Goal: Transaction & Acquisition: Purchase product/service

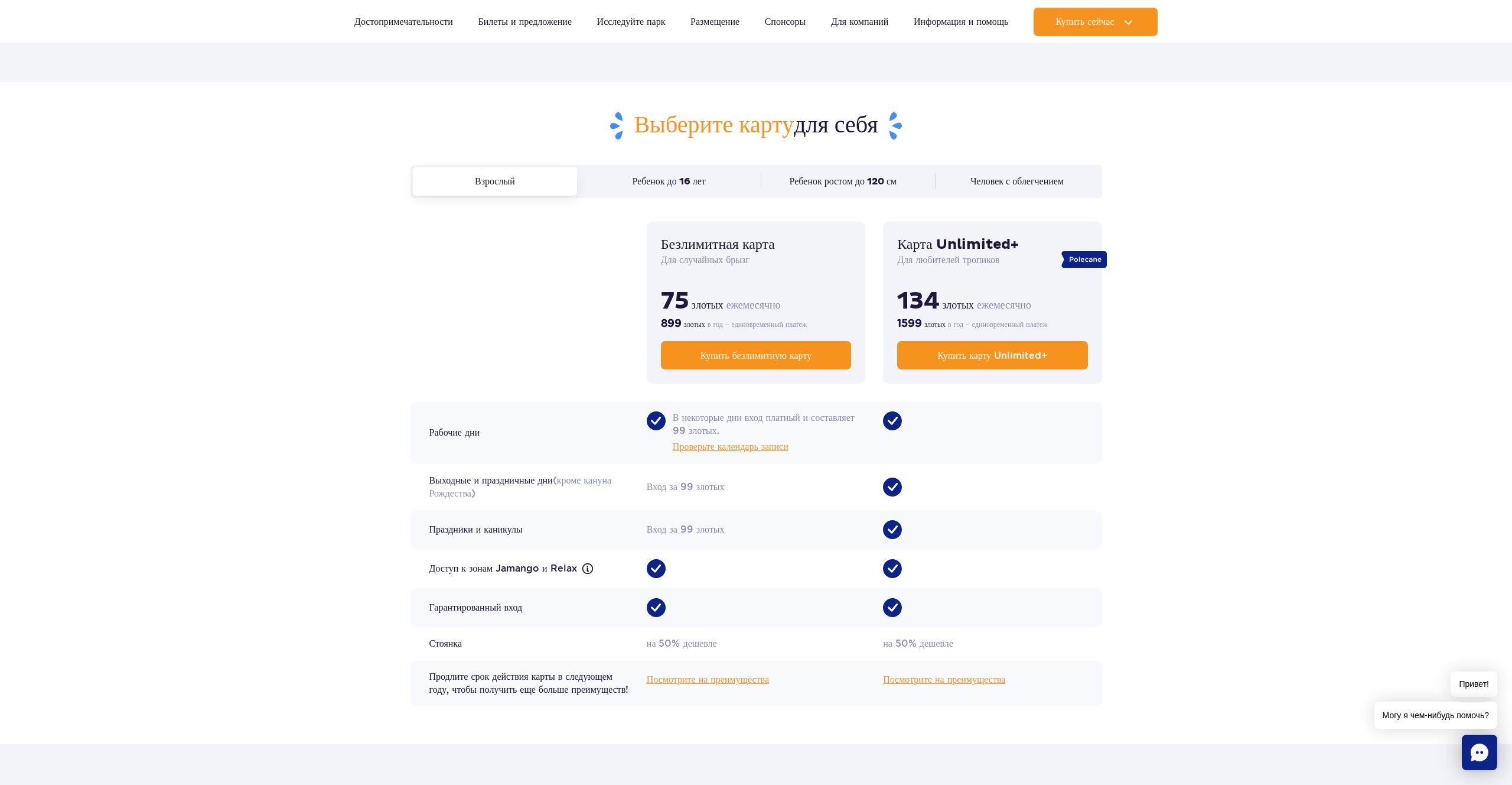
scroll to position [736, 0]
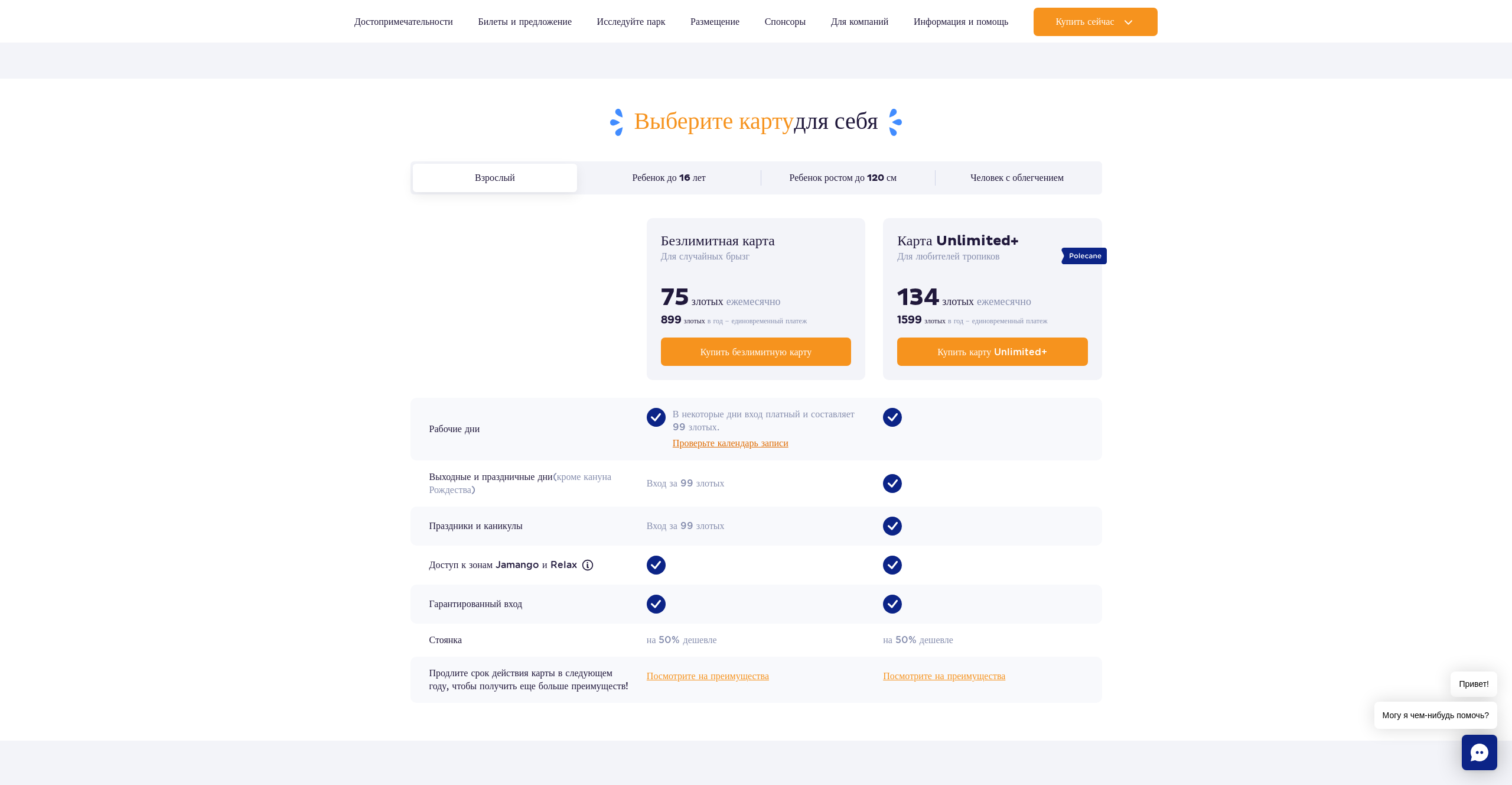
click at [753, 448] on font "Проверьте календарь записи" at bounding box center [731, 443] width 116 height 10
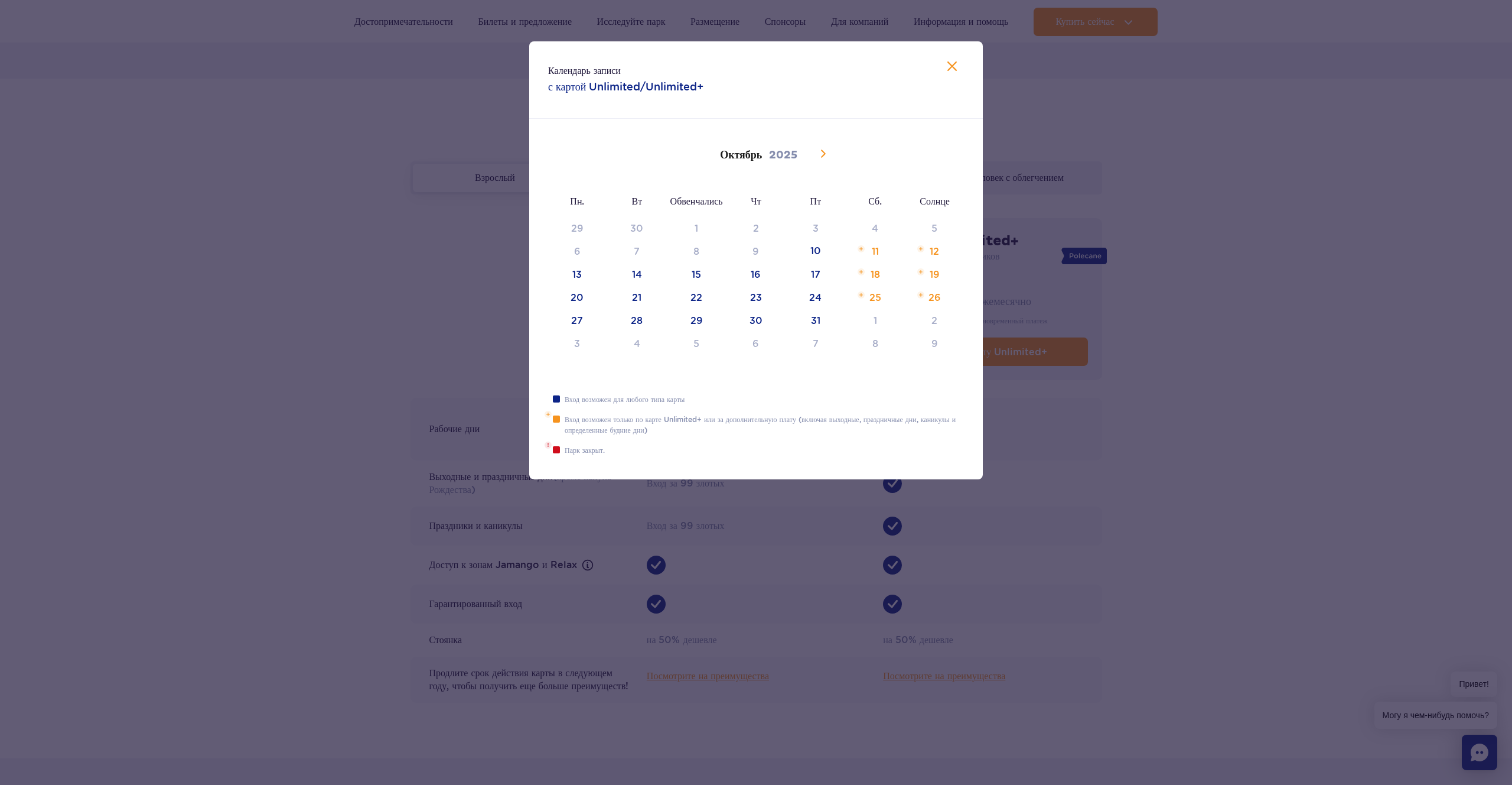
click at [823, 152] on icon at bounding box center [823, 153] width 4 height 8
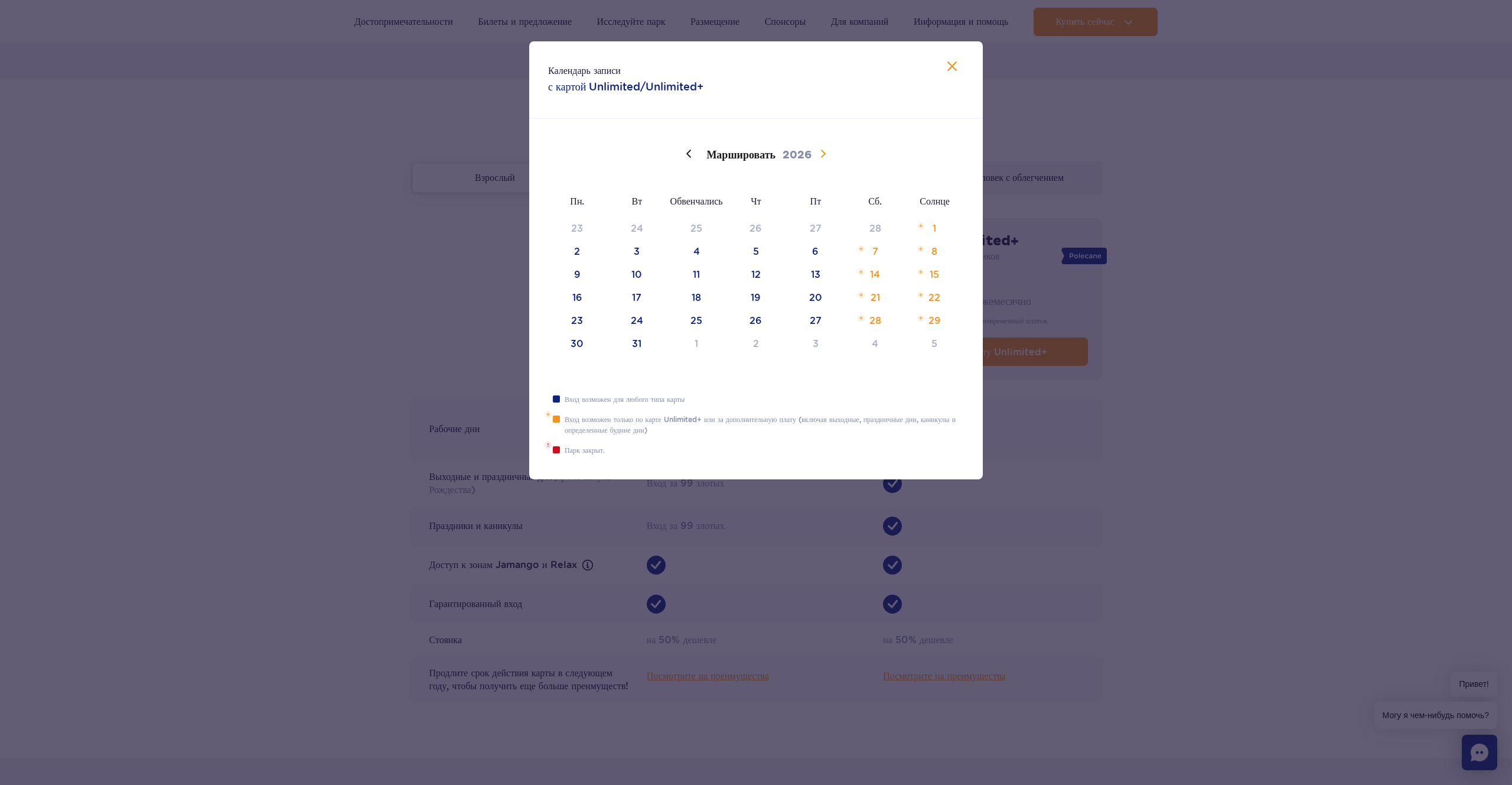
click at [823, 152] on icon at bounding box center [823, 153] width 4 height 8
click at [946, 70] on icon at bounding box center [952, 66] width 14 height 14
type input "2025"
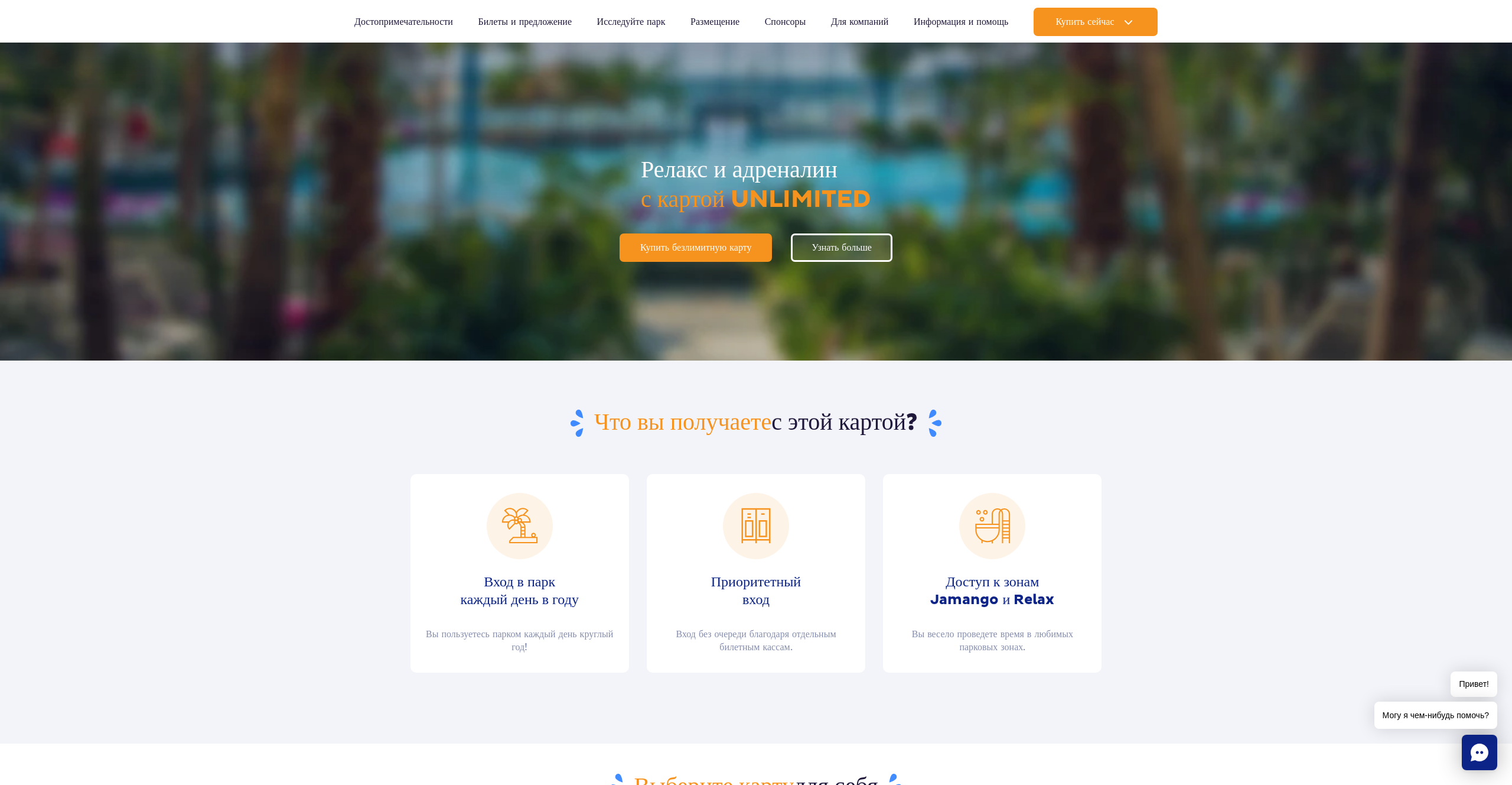
scroll to position [0, 0]
